Goal: Information Seeking & Learning: Learn about a topic

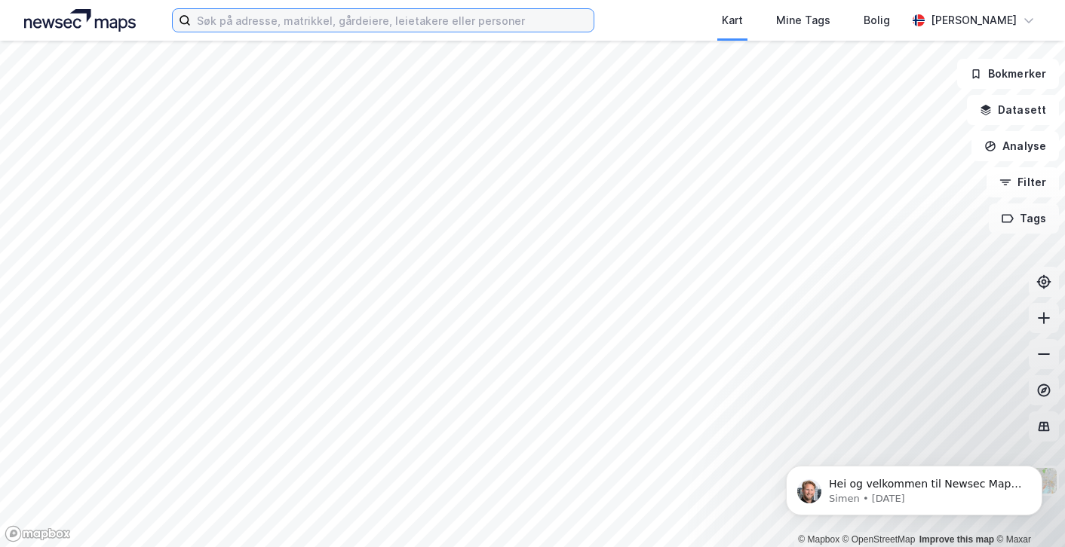
click at [238, 26] on input at bounding box center [392, 20] width 403 height 23
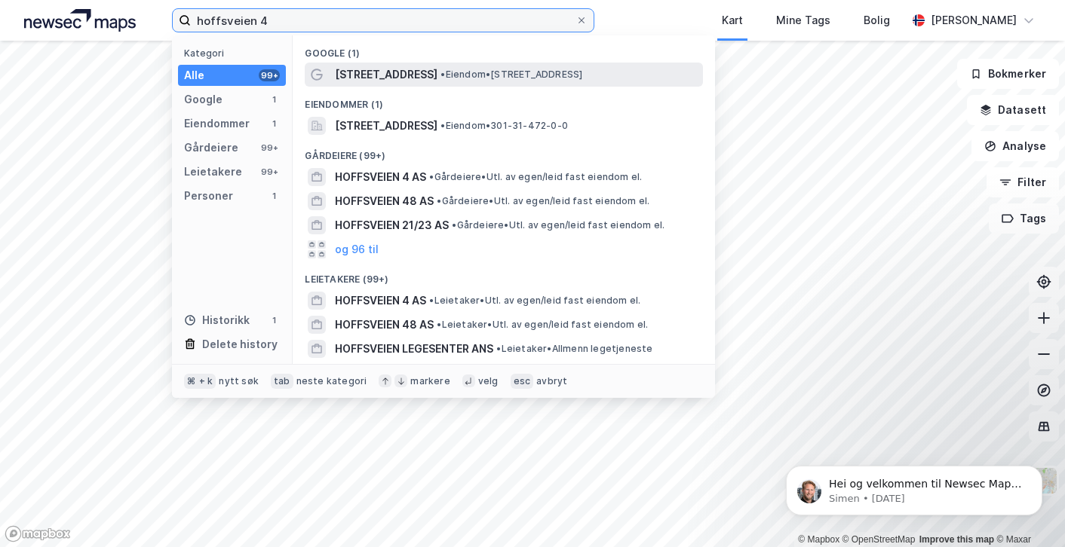
type input "hoffsveien 4"
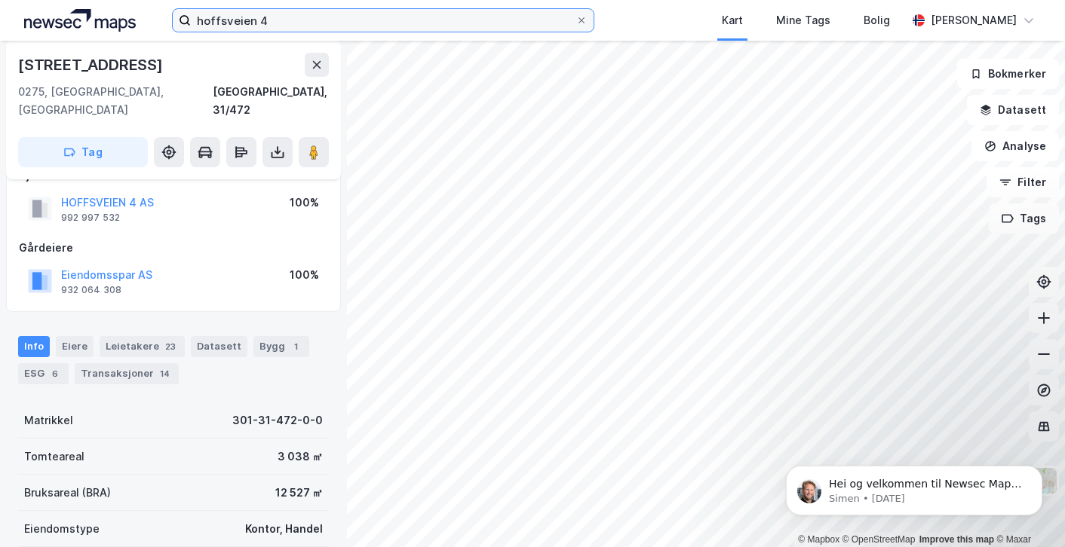
scroll to position [35, 0]
